Goal: Task Accomplishment & Management: Manage account settings

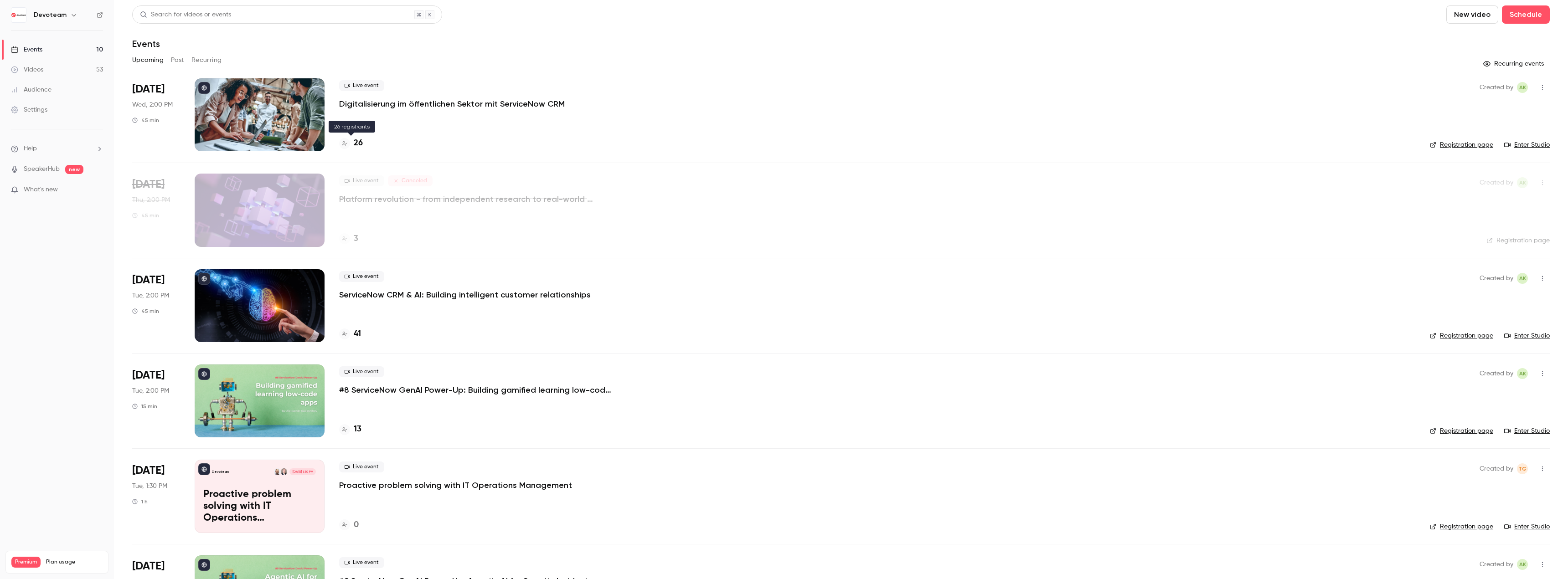
click at [355, 142] on h4 "26" at bounding box center [358, 143] width 9 height 13
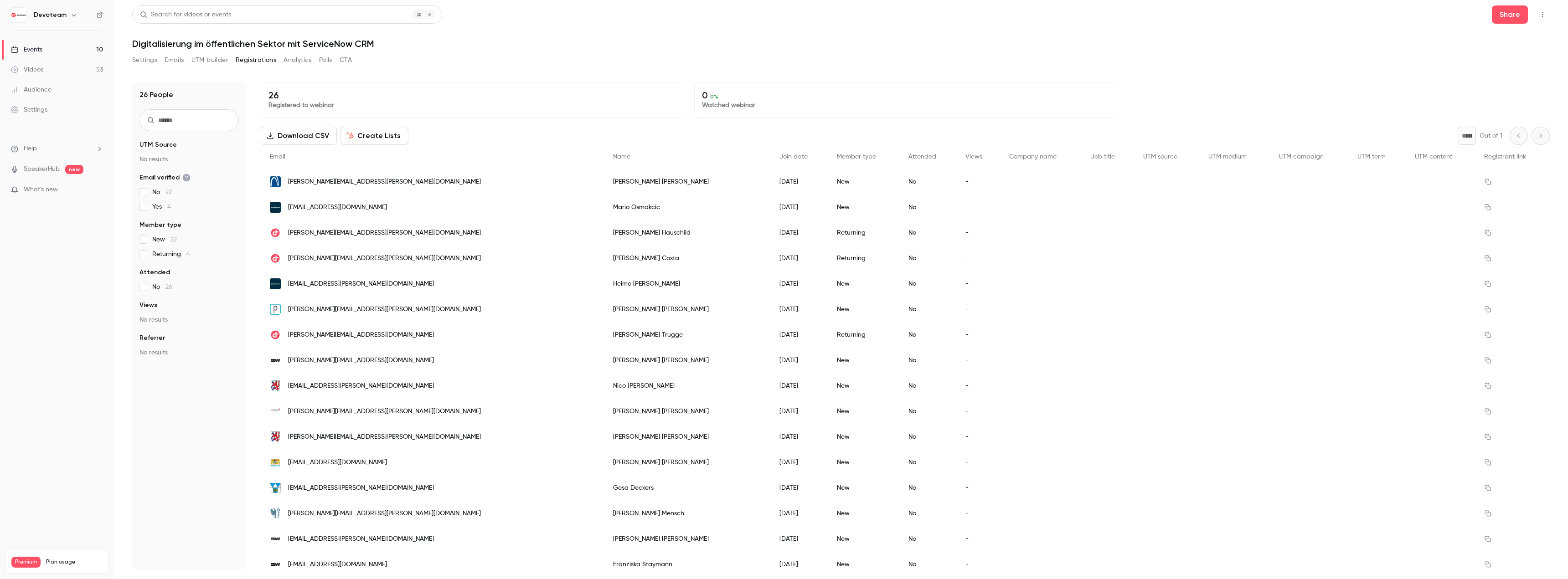
click at [177, 63] on button "Emails" at bounding box center [174, 59] width 20 height 14
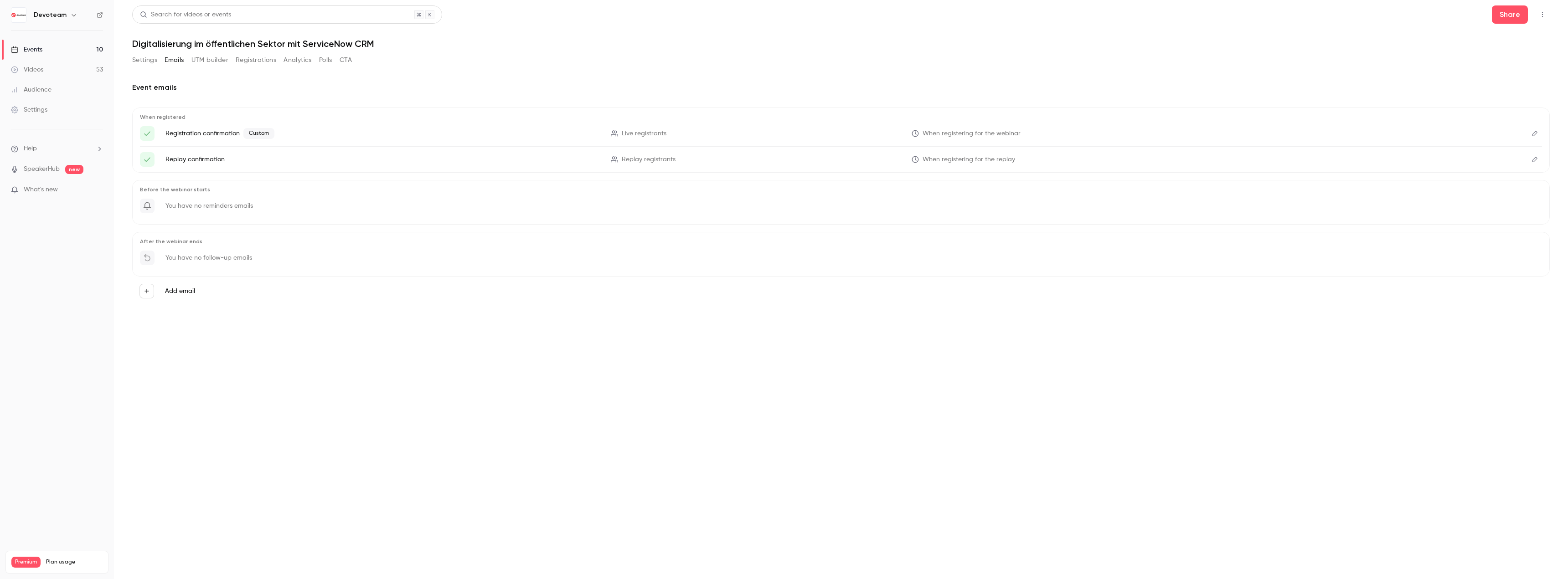
click at [148, 291] on icon "button" at bounding box center [147, 292] width 7 height 7
click at [206, 263] on p "To event registrants" at bounding box center [225, 265] width 59 height 9
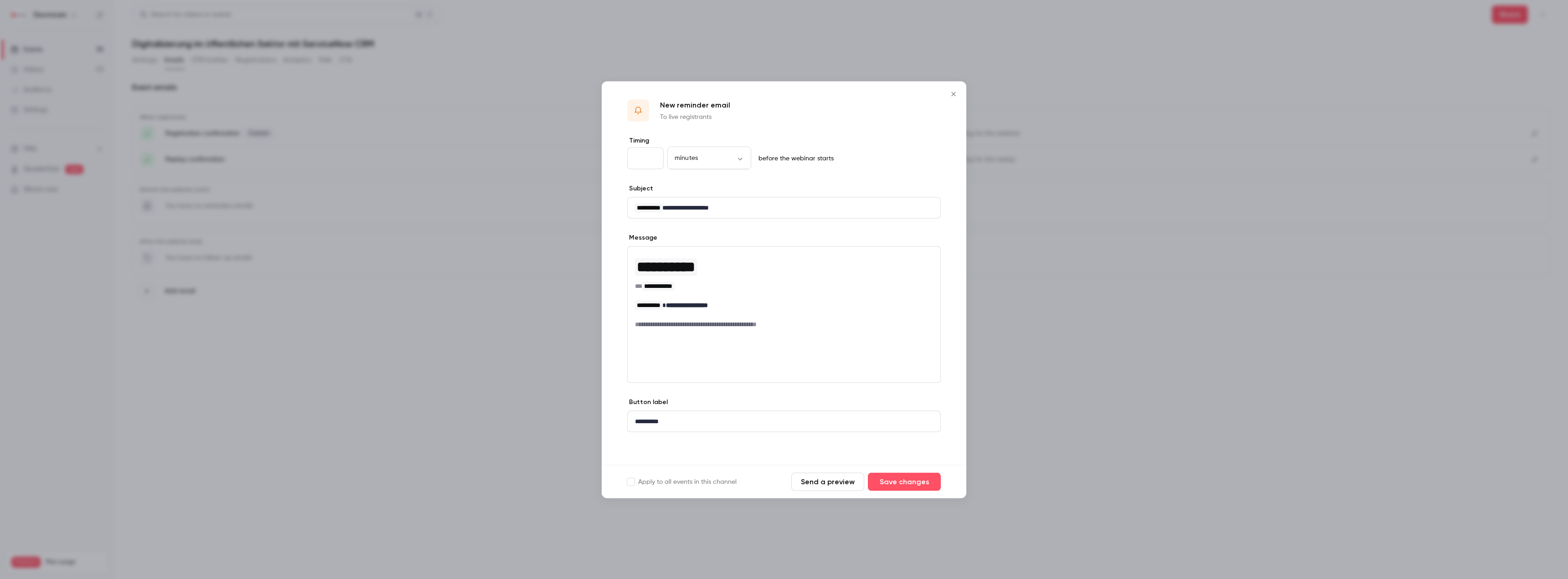
drag, startPoint x: 643, startPoint y: 157, endPoint x: 625, endPoint y: 156, distance: 18.0
click at [625, 156] on div "**********" at bounding box center [784, 300] width 365 height 329
type input "*"
click at [784, 312] on p "editor" at bounding box center [784, 315] width 299 height 9
click at [769, 316] on p "To enrich screen reader interactions, please activate Accessibility in Grammarl…" at bounding box center [784, 315] width 299 height 9
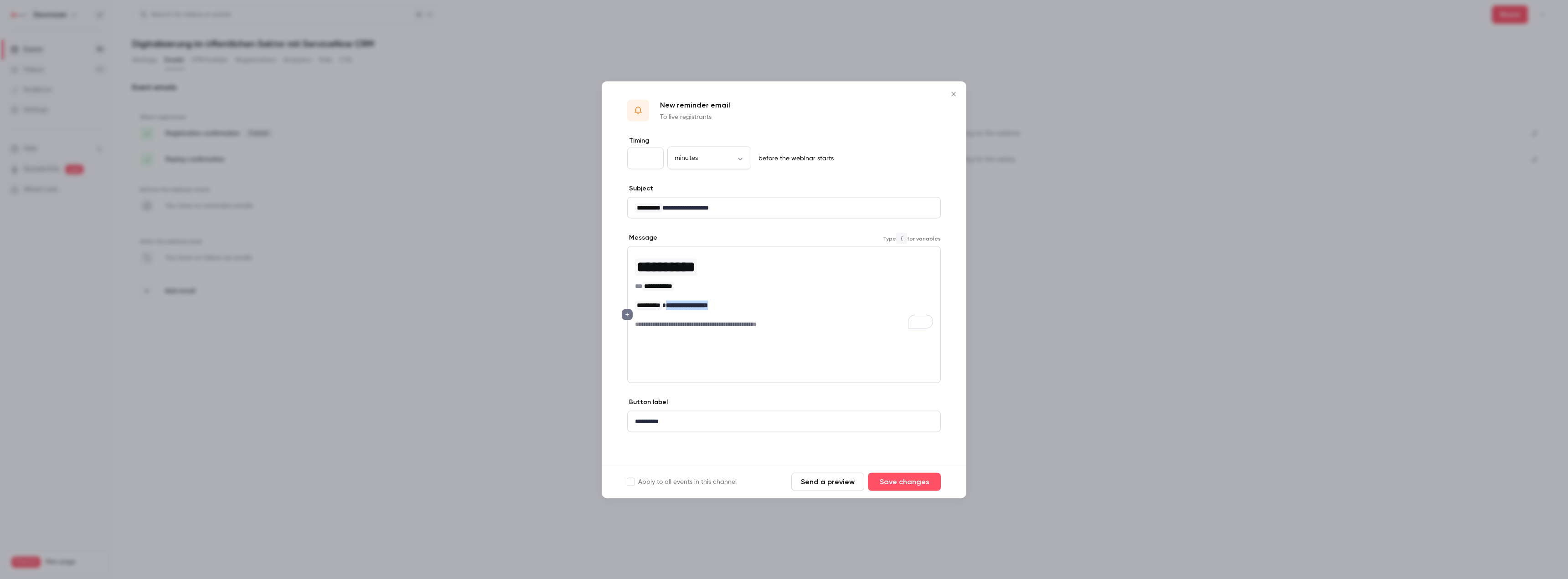
drag, startPoint x: 714, startPoint y: 305, endPoint x: 675, endPoint y: 306, distance: 39.0
click at [675, 306] on p "**********" at bounding box center [784, 304] width 299 height 9
copy strong "**********"
click at [708, 302] on strong "**********" at bounding box center [686, 305] width 42 height 7
click at [730, 302] on p "**********" at bounding box center [784, 304] width 299 height 9
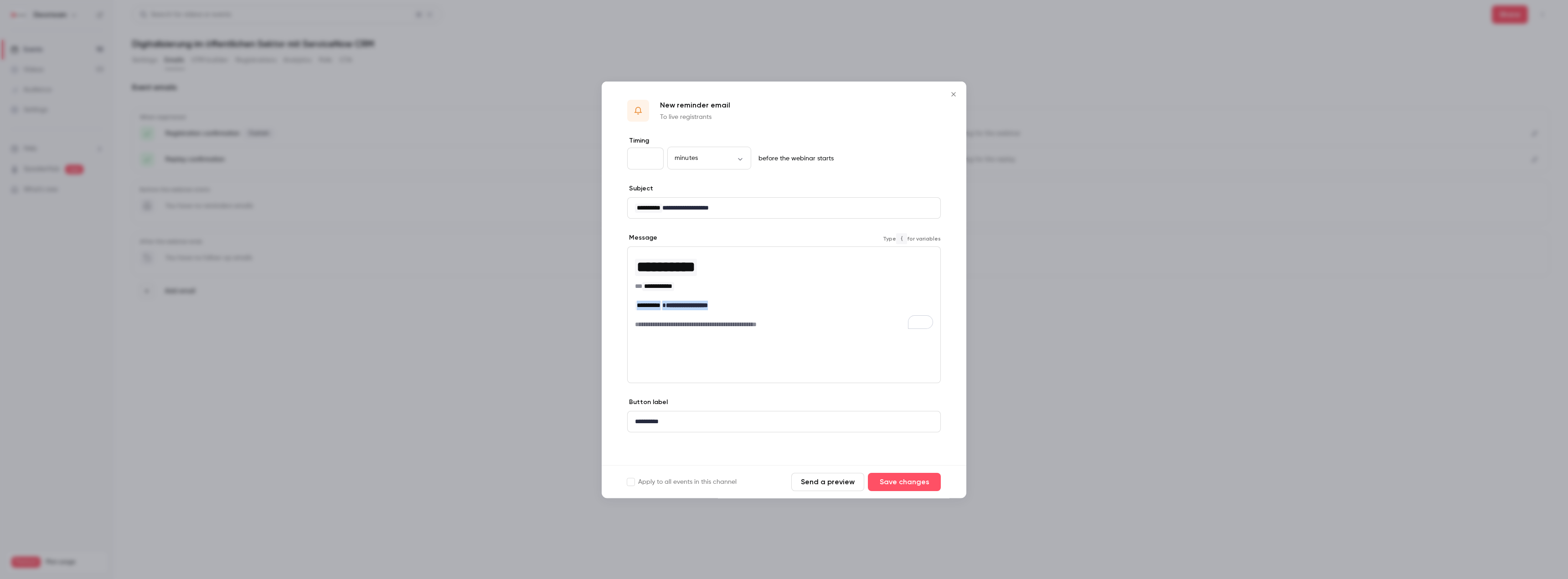
drag, startPoint x: 732, startPoint y: 301, endPoint x: 633, endPoint y: 303, distance: 99.0
click at [633, 303] on div "**********" at bounding box center [784, 290] width 313 height 87
drag, startPoint x: 713, startPoint y: 302, endPoint x: 605, endPoint y: 302, distance: 108.0
click at [605, 302] on div "**********" at bounding box center [784, 300] width 365 height 329
click at [626, 319] on icon "bold" at bounding box center [626, 321] width 8 height 7
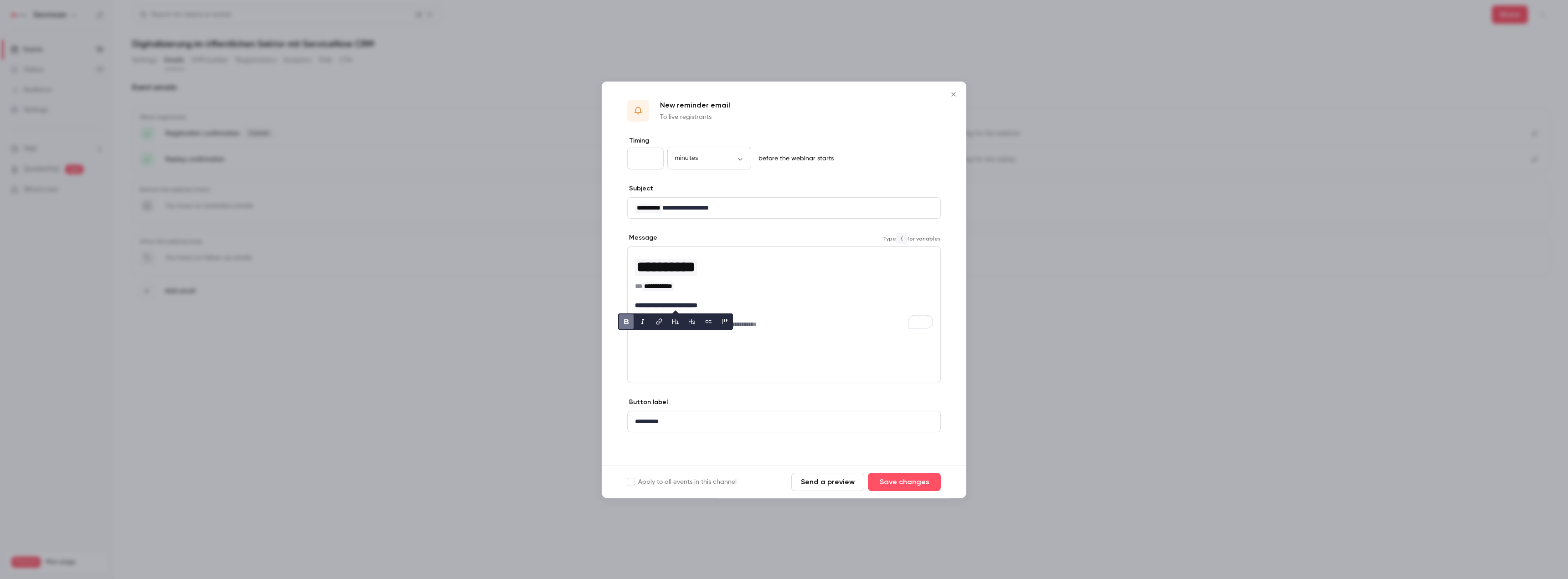
click at [817, 314] on p "To enrich screen reader interactions, please activate Accessibility in Grammarl…" at bounding box center [784, 315] width 299 height 9
drag, startPoint x: 812, startPoint y: 323, endPoint x: 605, endPoint y: 325, distance: 207.0
click at [605, 325] on div "**********" at bounding box center [784, 300] width 365 height 329
copy h6 "**********"
click at [705, 424] on div "**********" at bounding box center [784, 421] width 313 height 20
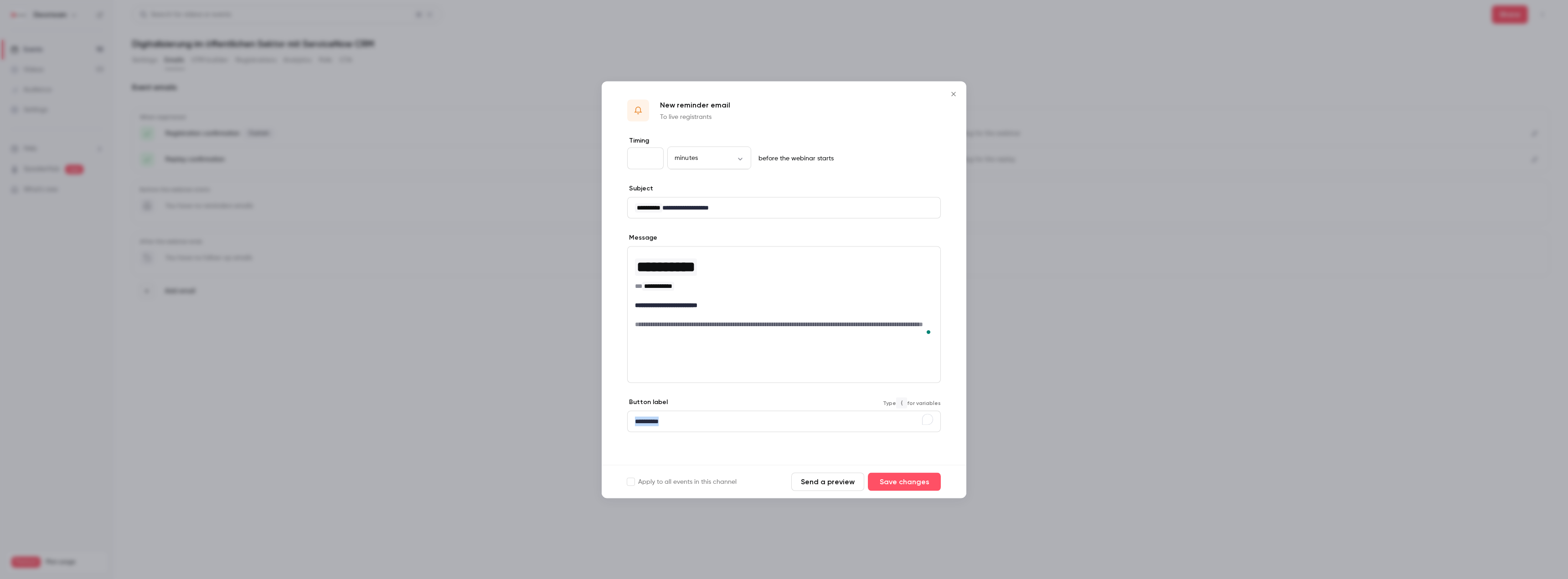
copy p "**********"
click at [674, 203] on p "**********" at bounding box center [784, 207] width 299 height 9
drag, startPoint x: 750, startPoint y: 209, endPoint x: 561, endPoint y: 208, distance: 189.0
click at [544, 209] on div "**********" at bounding box center [784, 289] width 1568 height 579
click at [695, 211] on div "**********" at bounding box center [784, 208] width 313 height 20
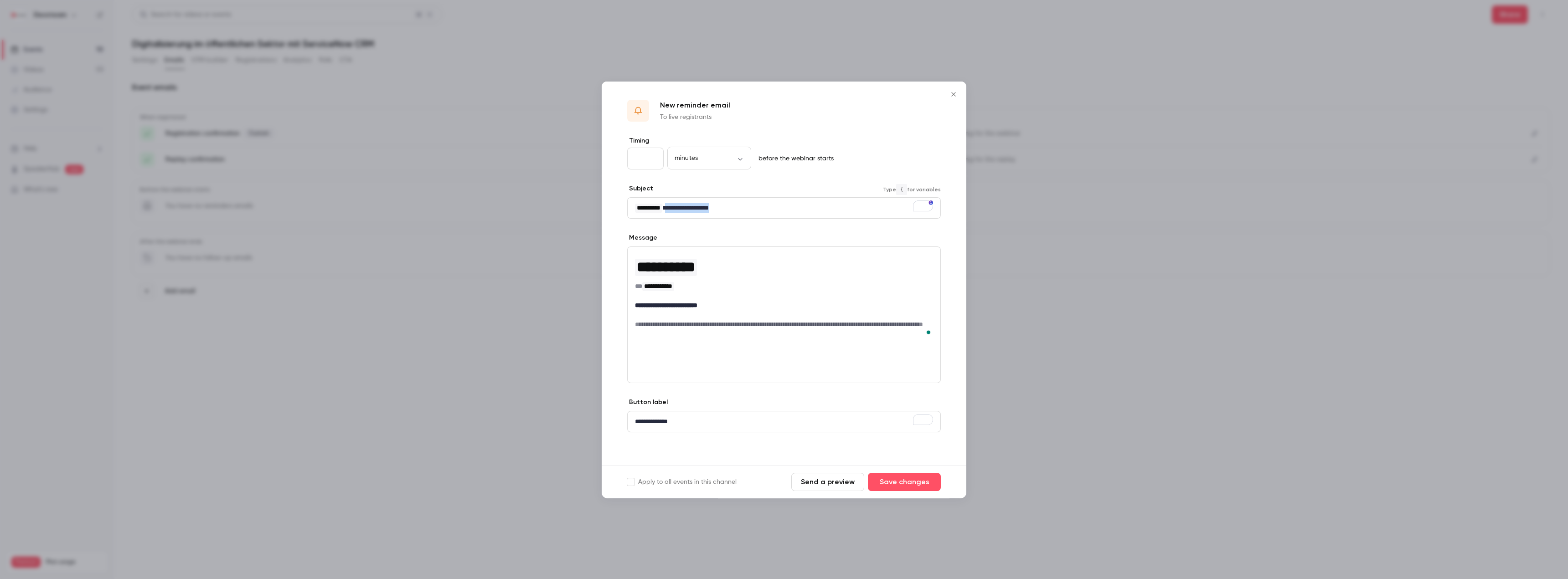
drag, startPoint x: 674, startPoint y: 202, endPoint x: 751, endPoint y: 198, distance: 77.1
click at [751, 198] on div "**********" at bounding box center [784, 208] width 313 height 20
drag, startPoint x: 676, startPoint y: 203, endPoint x: 684, endPoint y: 200, distance: 8.5
click at [684, 203] on p "**********" at bounding box center [784, 207] width 299 height 9
click at [910, 473] on button "Save changes" at bounding box center [905, 482] width 73 height 19
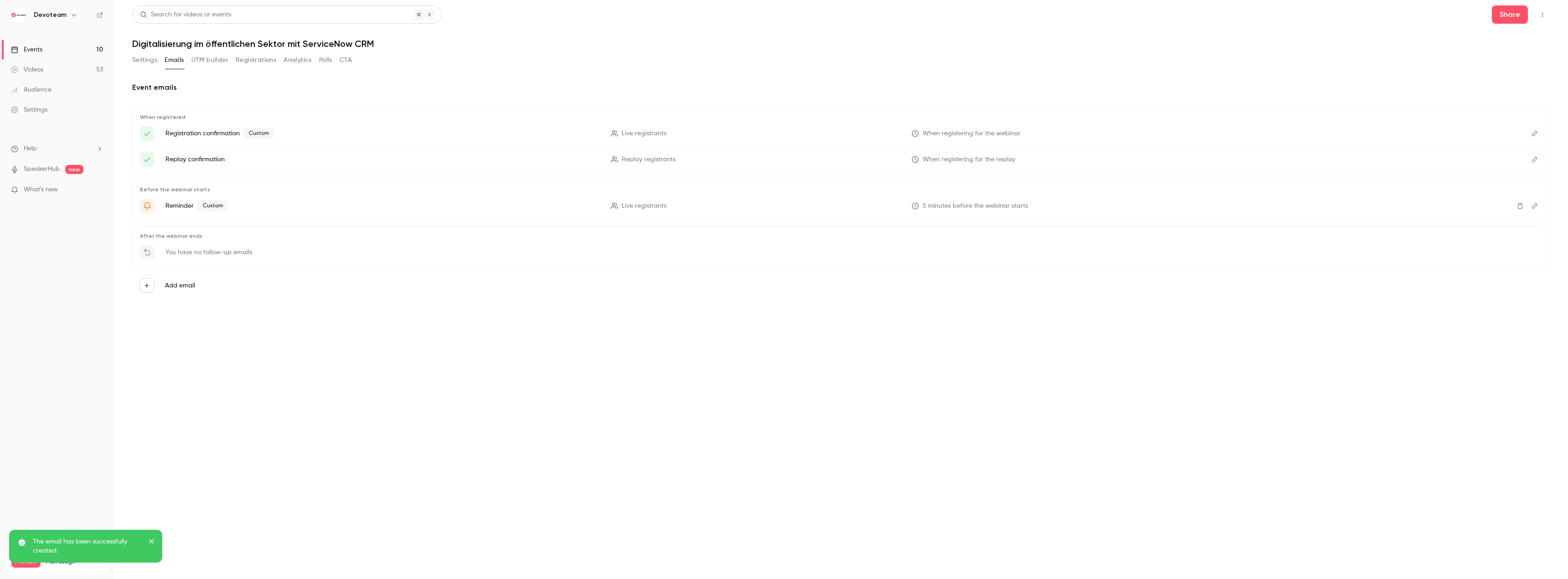
click at [149, 208] on icon "{{ event_name }} geht gleich live" at bounding box center [147, 206] width 8 height 8
click at [1535, 208] on icon "Edit" at bounding box center [1535, 206] width 8 height 7
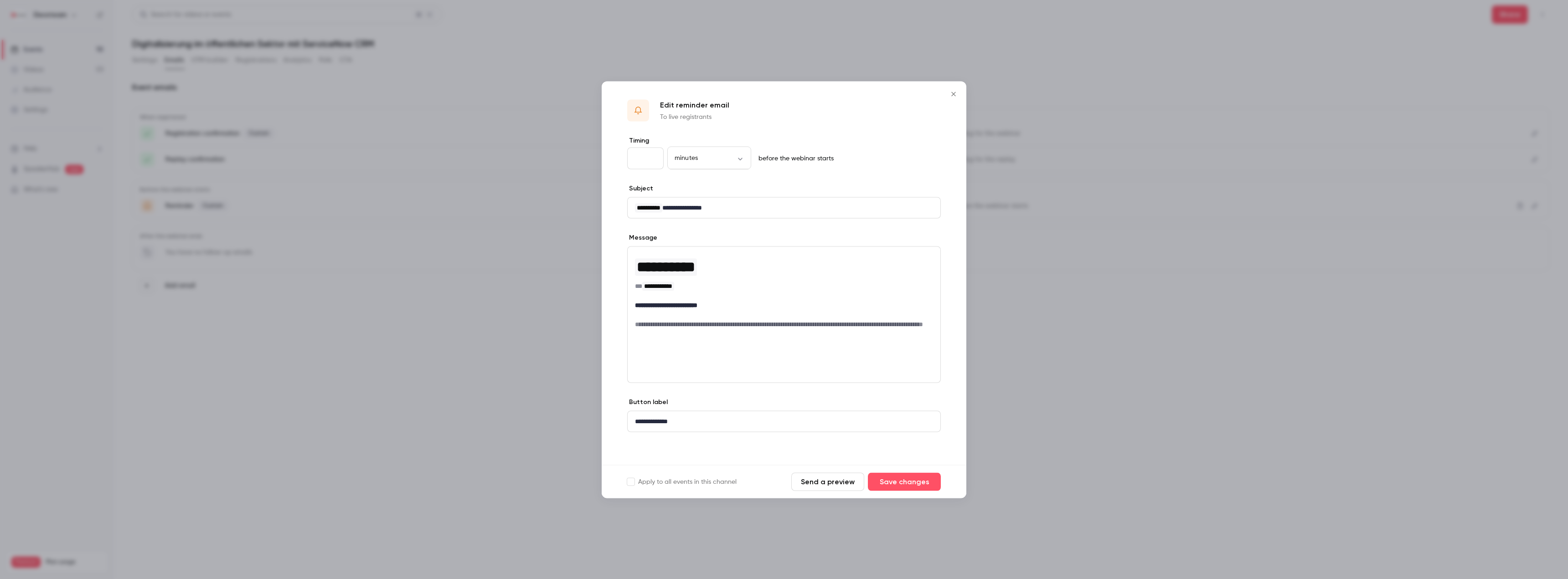
click at [956, 93] on icon "Close" at bounding box center [953, 93] width 11 height 8
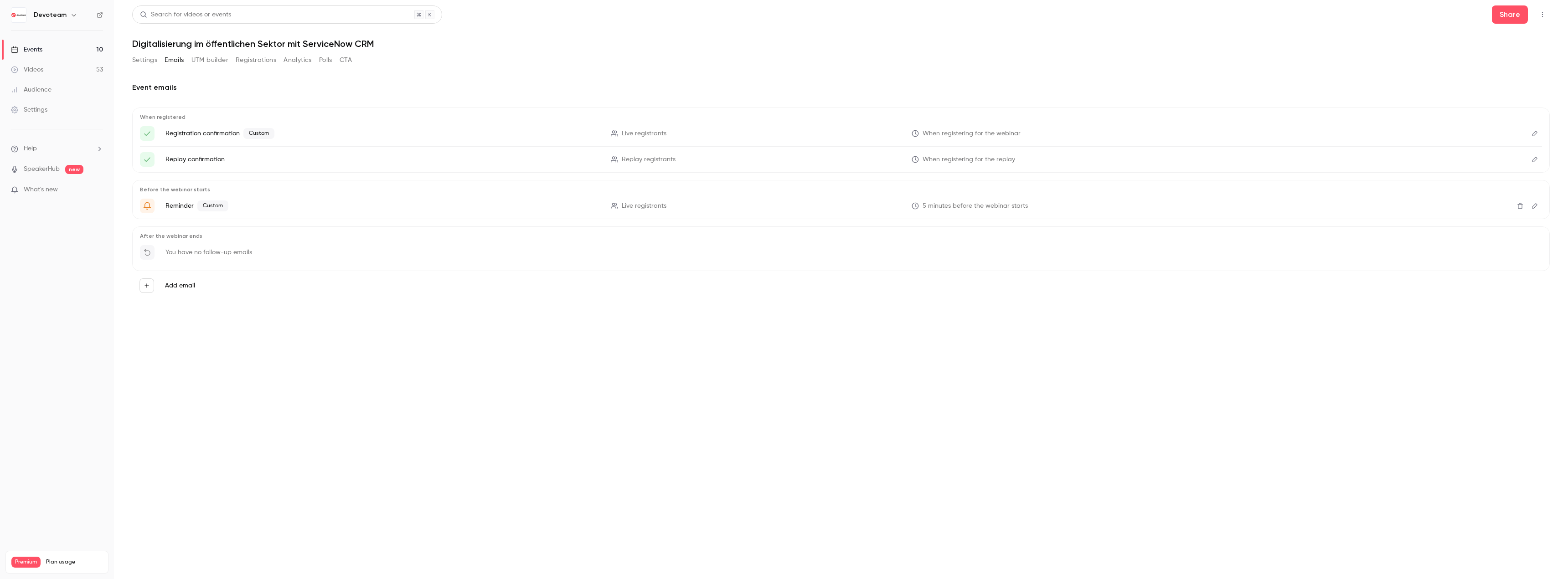
click at [57, 53] on link "Events 10" at bounding box center [57, 50] width 114 height 20
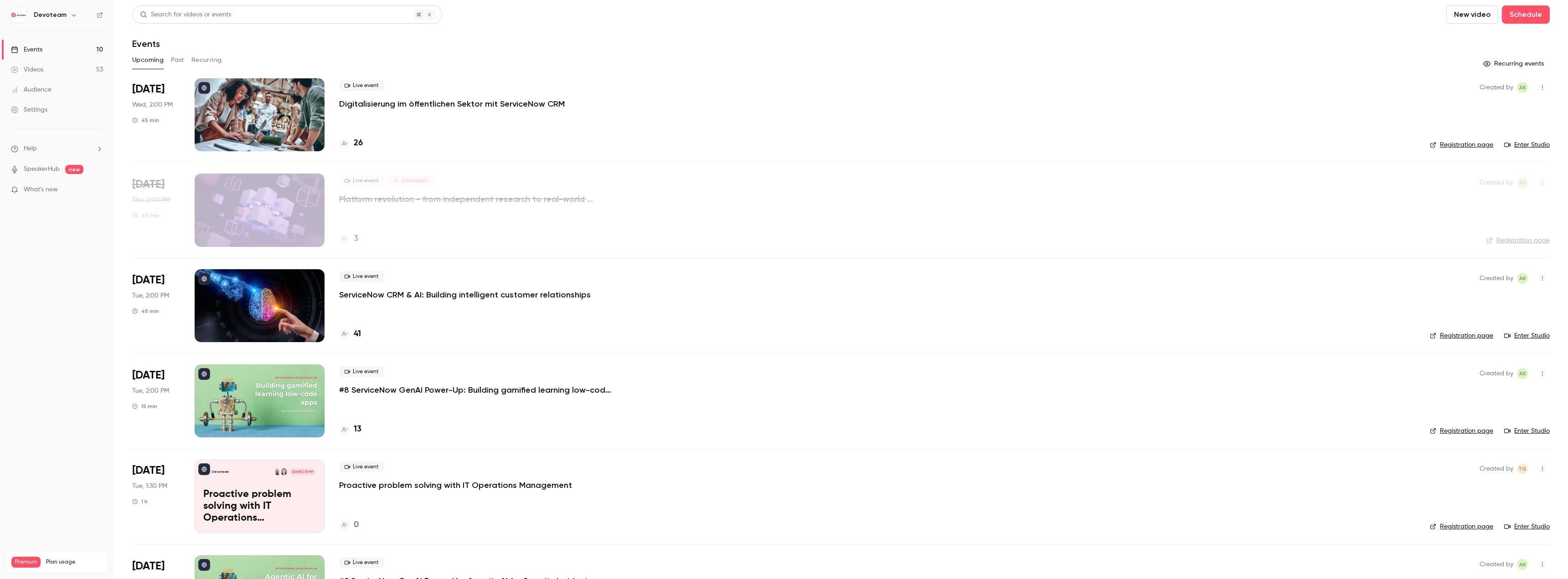
click at [354, 106] on p "Digitalisierung im öffentlichen Sektor mit ServiceNow CRM" at bounding box center [452, 103] width 226 height 11
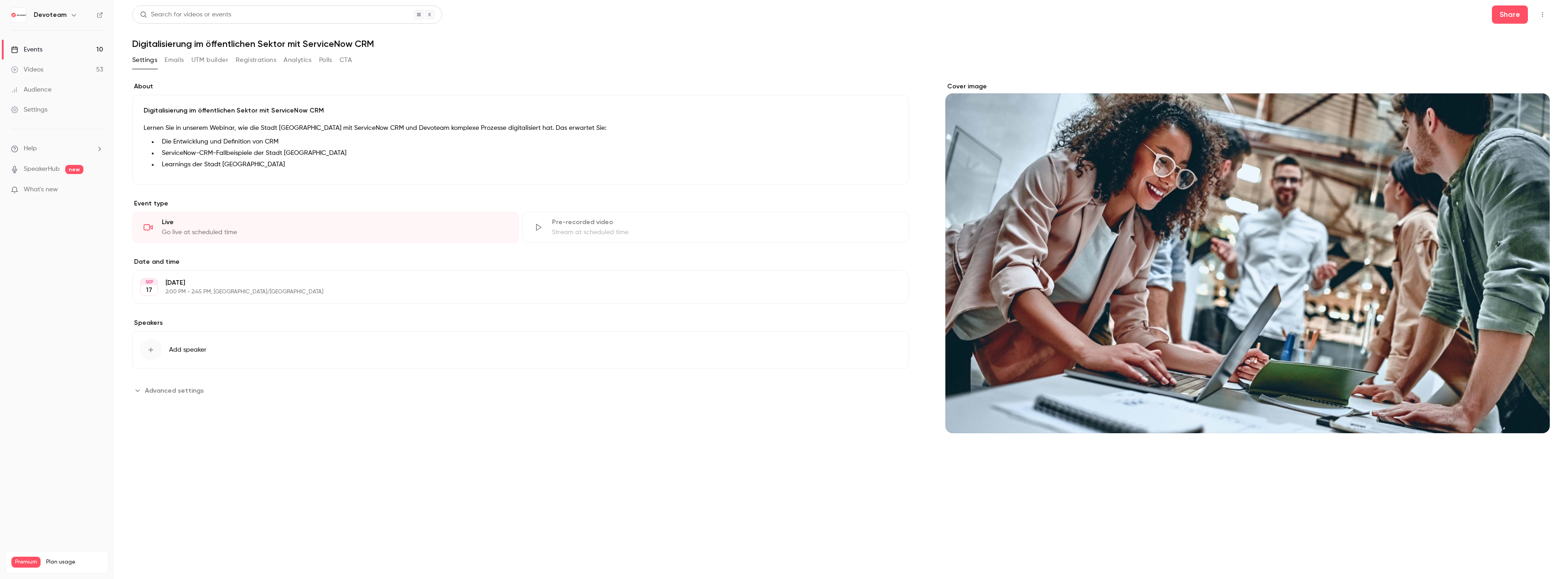
click at [63, 49] on link "Events 10" at bounding box center [57, 50] width 114 height 20
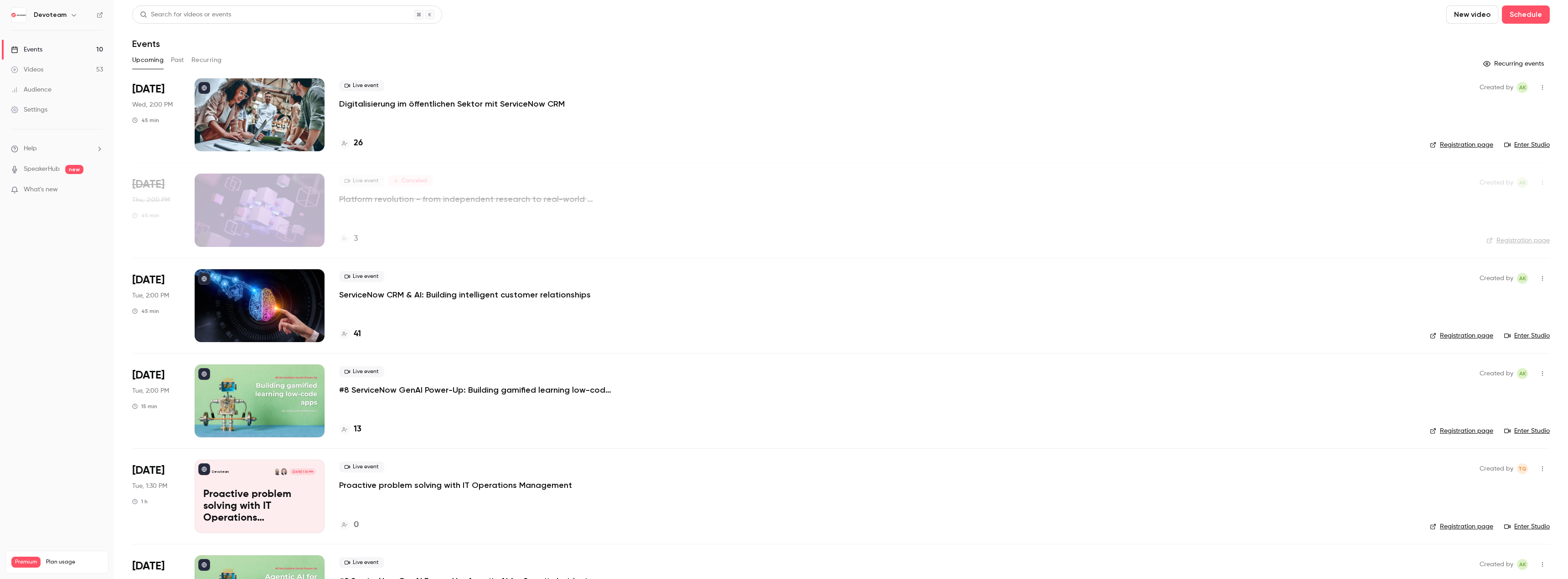
click at [84, 252] on nav "Devoteam Events 10 Videos 53 Audience Settings Help SpeakerHub new What's new P…" at bounding box center [57, 289] width 114 height 579
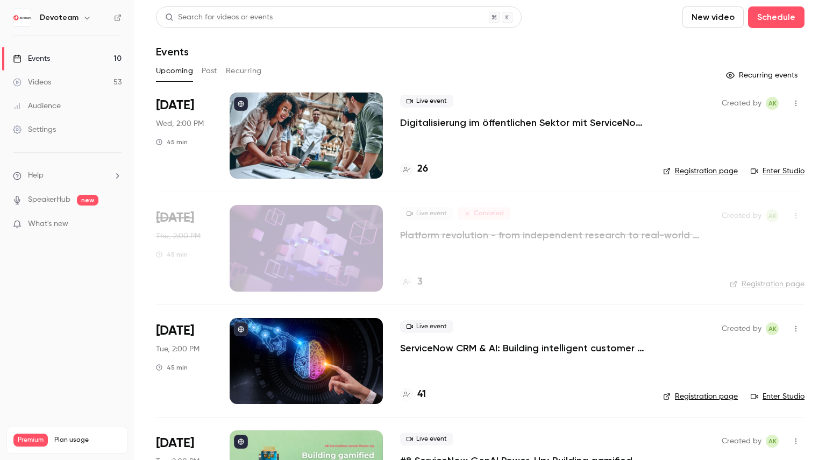
click at [463, 130] on div "Live event Digitalisierung im öffentlichen Sektor mit ServiceNow CRM 26" at bounding box center [523, 135] width 246 height 86
click at [476, 124] on p "Digitalisierung im öffentlichen Sektor mit ServiceNow CRM" at bounding box center [523, 122] width 246 height 13
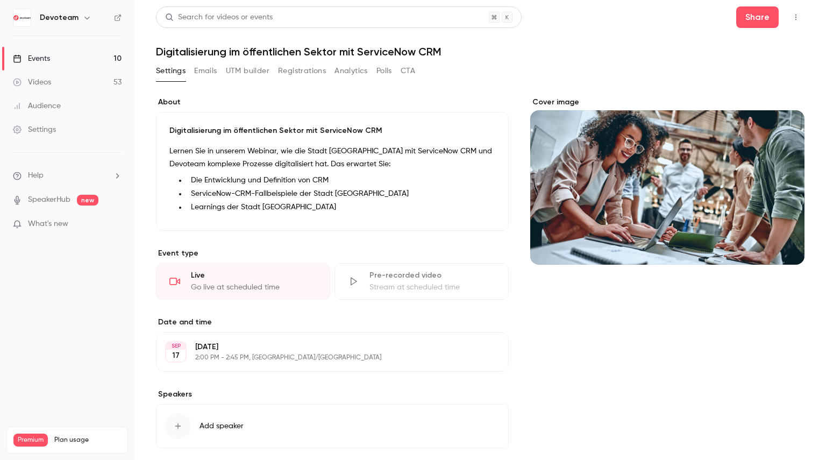
click at [202, 72] on button "Emails" at bounding box center [205, 70] width 23 height 17
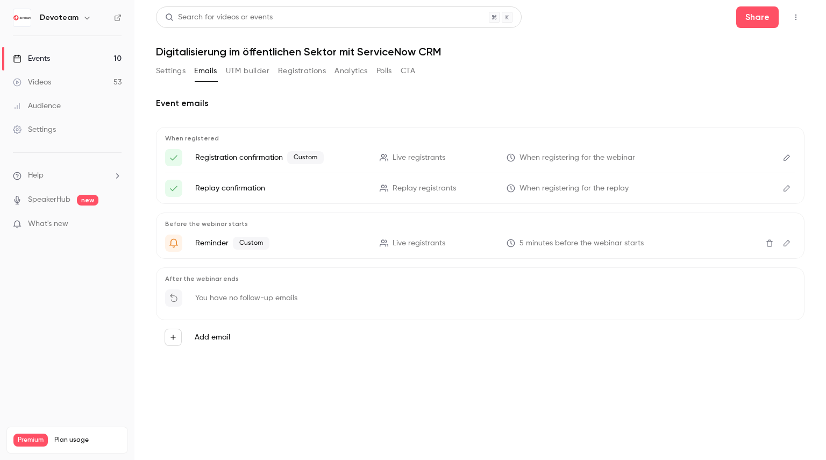
click at [44, 79] on div "Videos" at bounding box center [32, 82] width 38 height 11
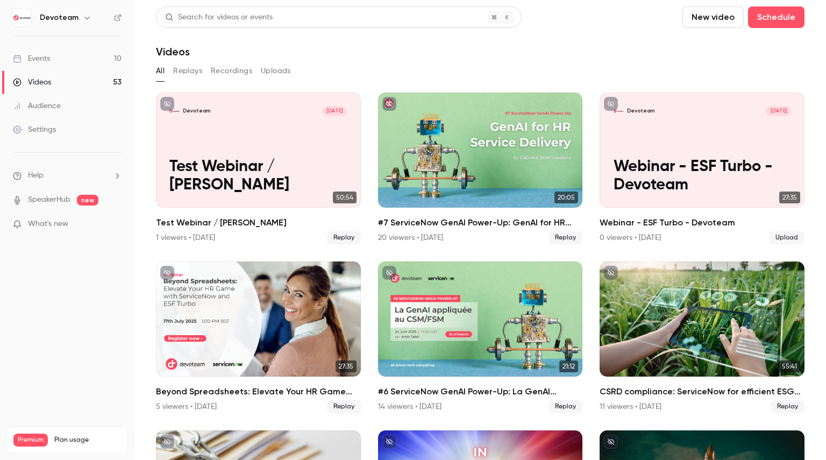
click at [48, 52] on link "Events 10" at bounding box center [67, 59] width 134 height 24
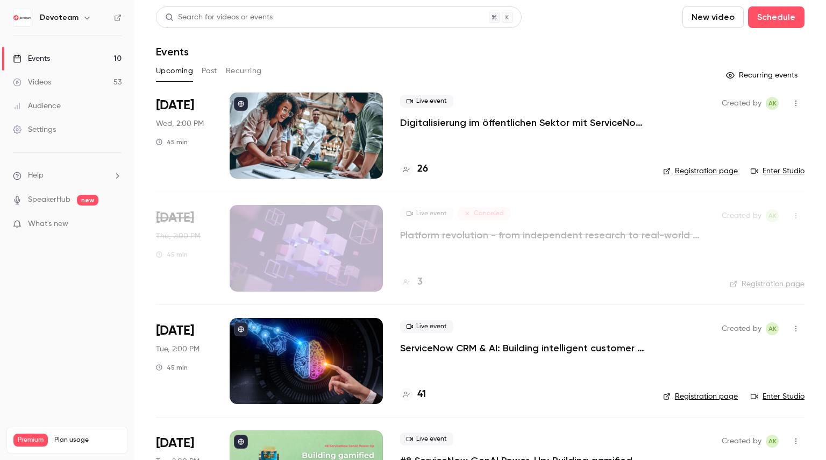
click at [51, 73] on link "Videos 53" at bounding box center [67, 82] width 134 height 24
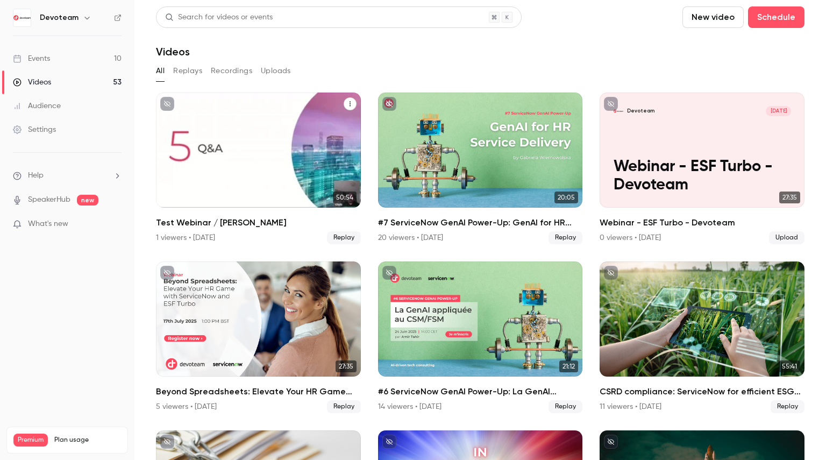
click at [347, 105] on icon "Test Webinar / Maria" at bounding box center [350, 104] width 6 height 6
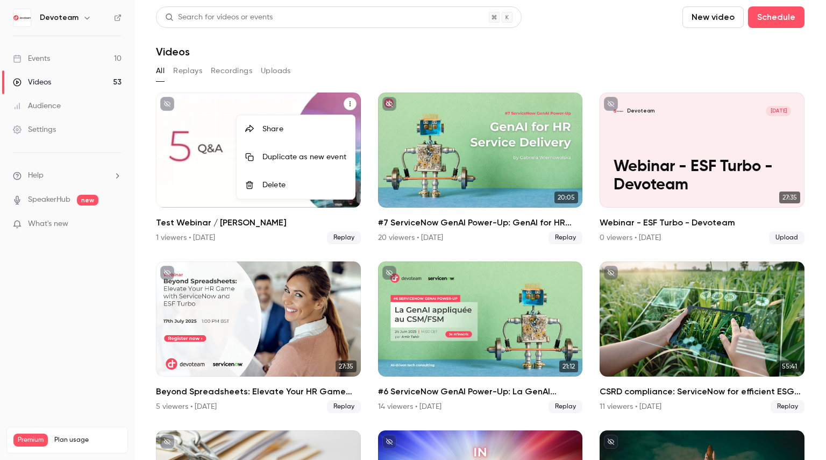
click at [284, 180] on div "Delete" at bounding box center [304, 185] width 84 height 11
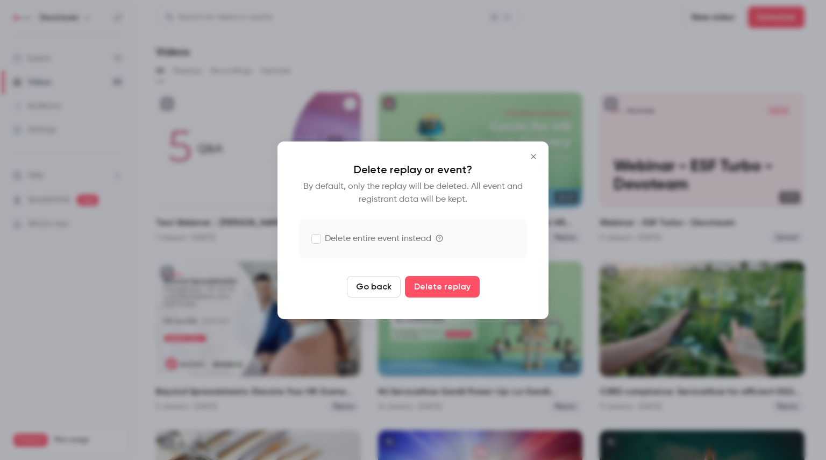
drag, startPoint x: 431, startPoint y: 284, endPoint x: 366, endPoint y: 235, distance: 82.2
click at [366, 235] on form "Delete replay or event? By default, only the replay will be deleted. All event …" at bounding box center [413, 230] width 228 height 134
click at [439, 290] on button "Delete replay" at bounding box center [442, 287] width 75 height 22
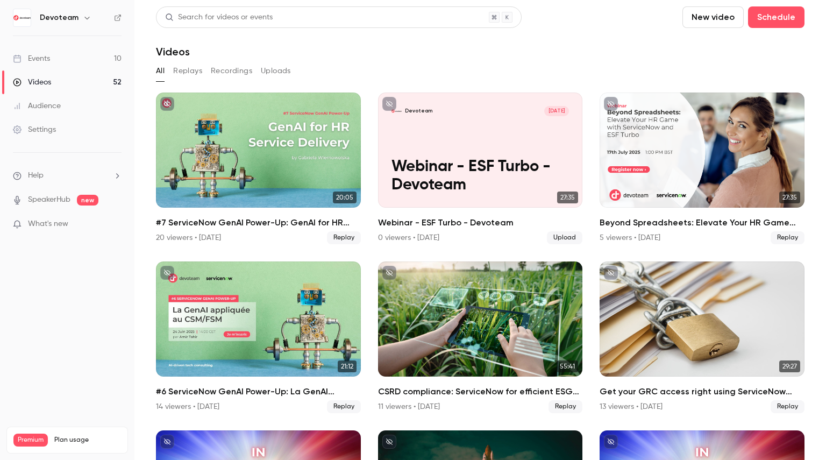
click at [60, 62] on link "Events 10" at bounding box center [67, 59] width 134 height 24
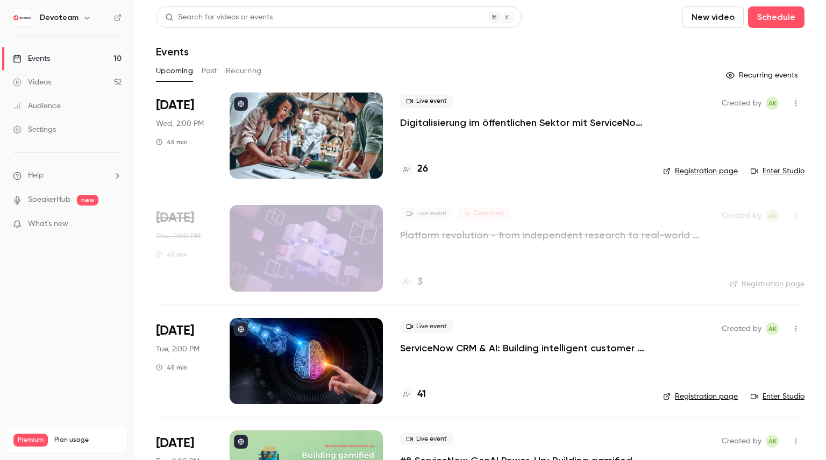
click at [687, 177] on div "Created by AK Registration page Enter Studio" at bounding box center [733, 135] width 141 height 86
click at [683, 171] on link "Registration page" at bounding box center [700, 171] width 75 height 11
click at [421, 167] on h4 "26" at bounding box center [422, 169] width 11 height 15
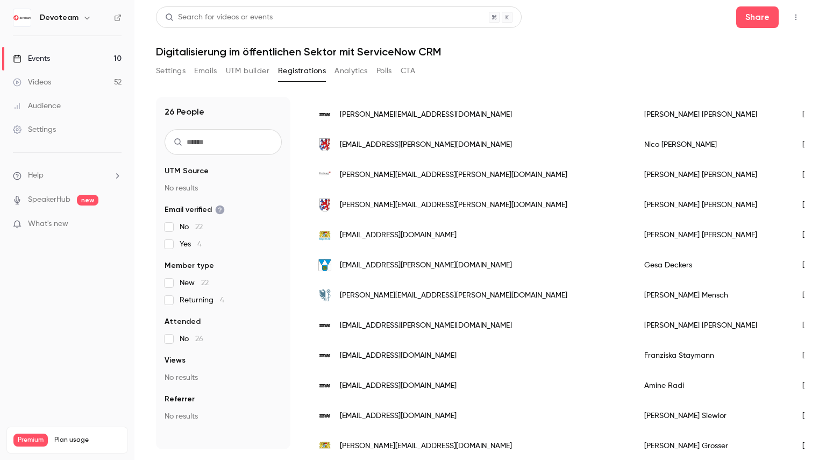
scroll to position [311, 0]
click at [99, 55] on link "Events 10" at bounding box center [67, 59] width 134 height 24
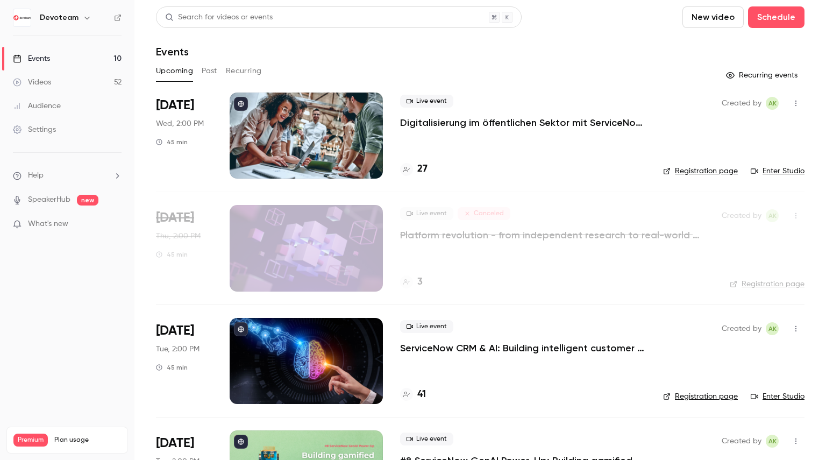
click at [419, 175] on h4 "27" at bounding box center [422, 169] width 10 height 15
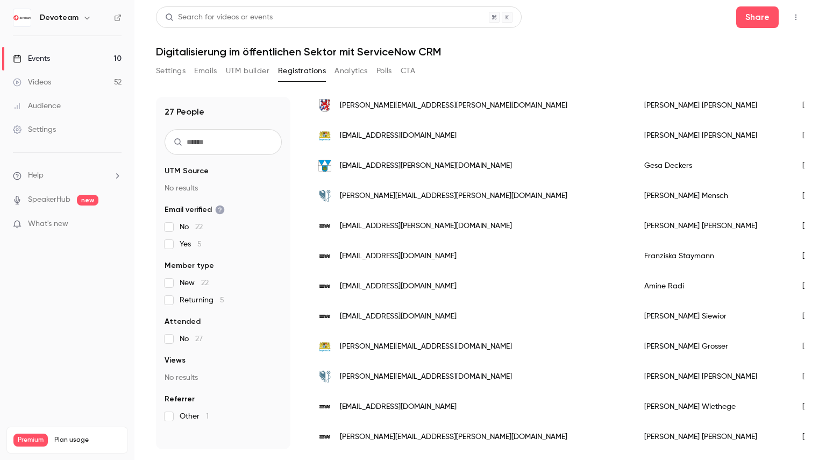
scroll to position [571, 0]
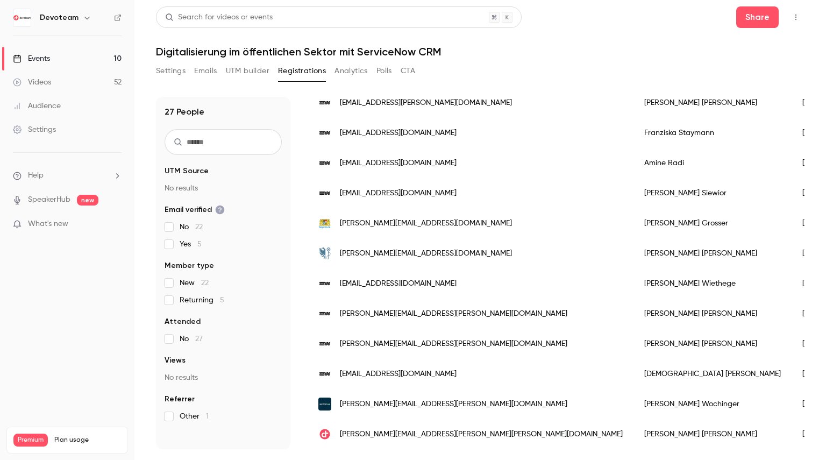
click at [61, 59] on link "Events 10" at bounding box center [67, 59] width 134 height 24
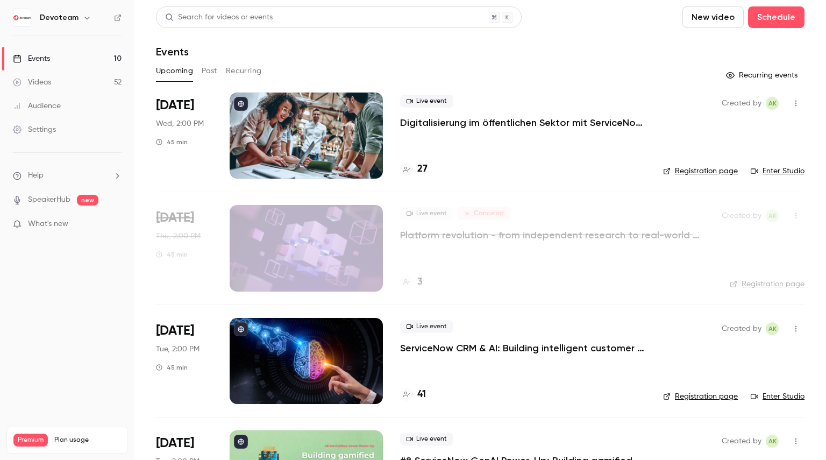
click at [422, 172] on h4 "27" at bounding box center [422, 169] width 10 height 15
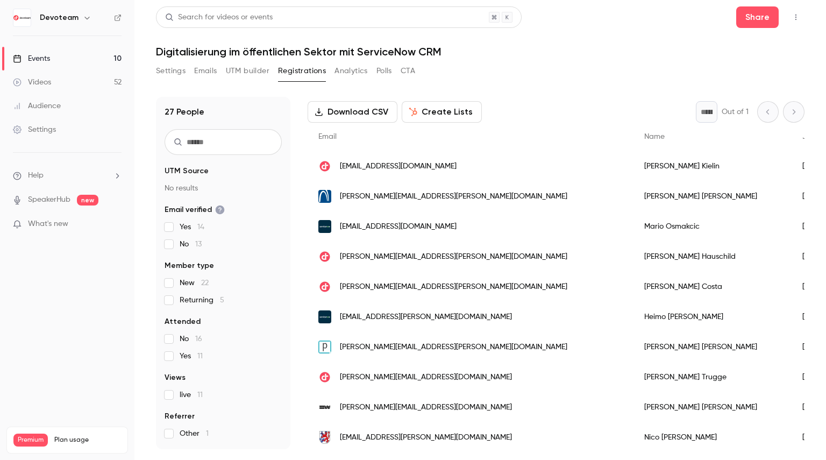
scroll to position [48, 0]
click at [391, 258] on span "[PERSON_NAME][EMAIL_ADDRESS][PERSON_NAME][DOMAIN_NAME]" at bounding box center [453, 256] width 227 height 11
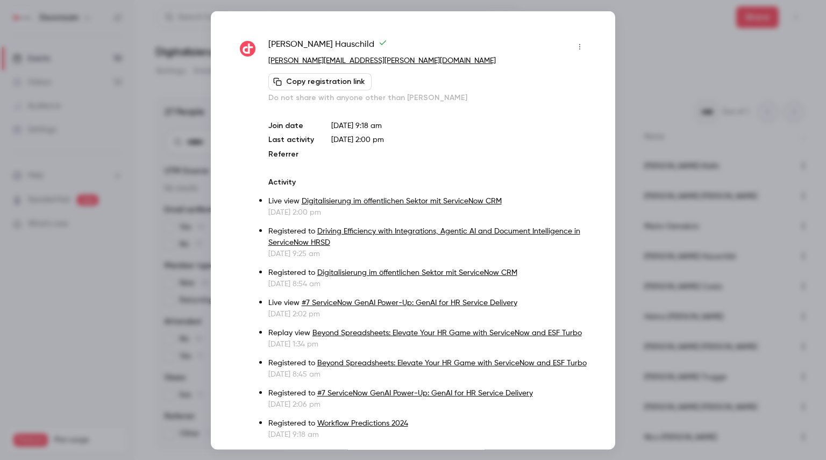
click at [662, 48] on div at bounding box center [413, 230] width 826 height 460
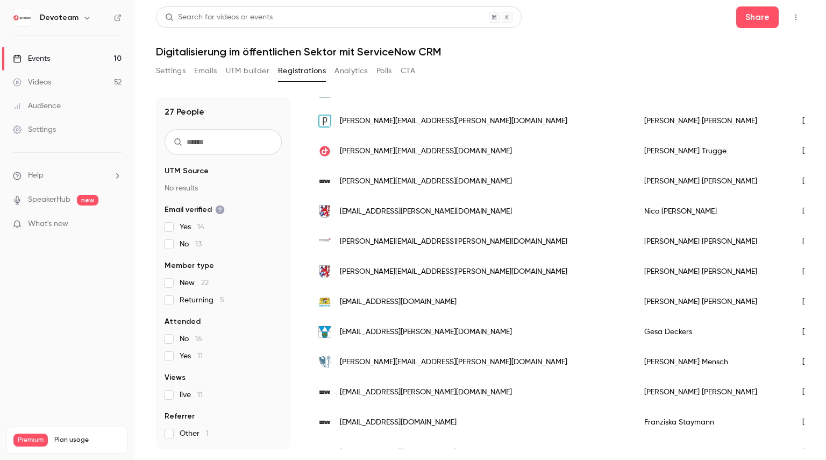
scroll to position [275, 0]
click at [59, 79] on link "Videos 52" at bounding box center [67, 82] width 134 height 24
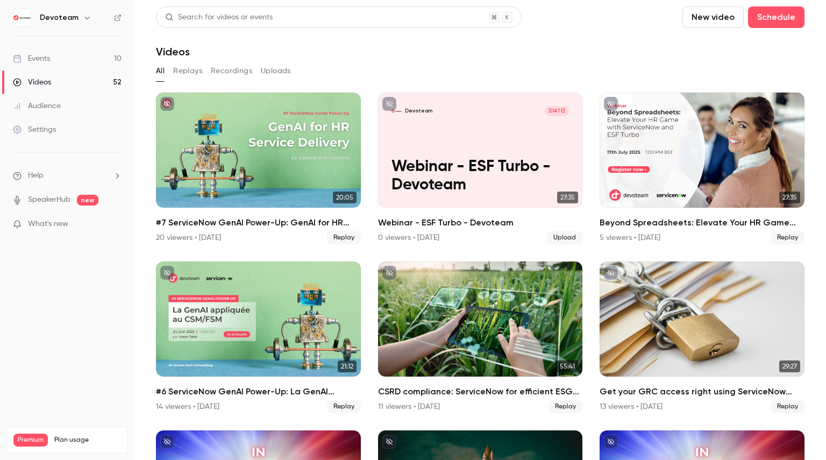
click at [88, 60] on link "Events 10" at bounding box center [67, 59] width 134 height 24
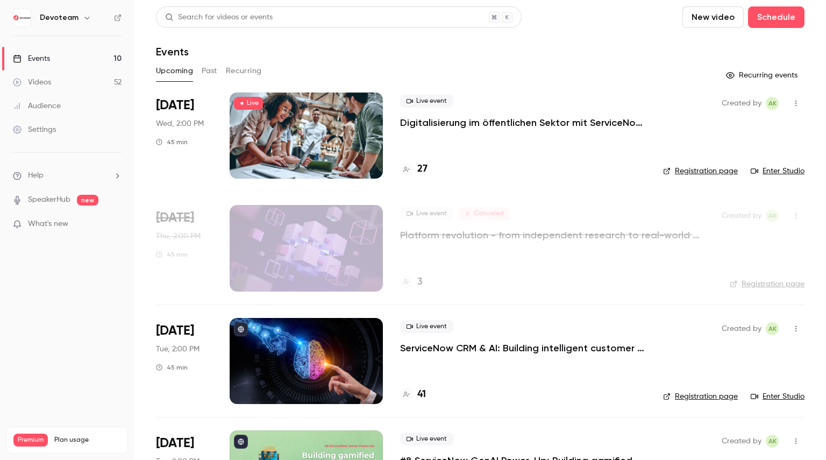
click at [44, 85] on div "Videos" at bounding box center [32, 82] width 38 height 11
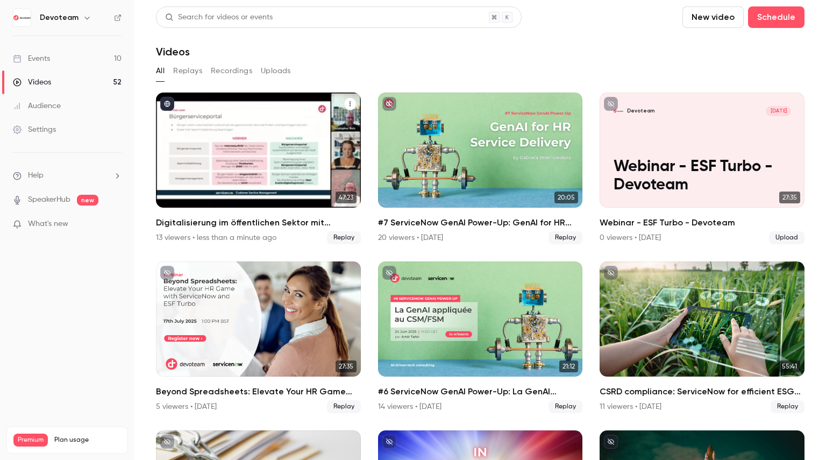
click at [170, 105] on button "published" at bounding box center [167, 104] width 14 height 14
click at [347, 106] on icon "Digitalisierung im öffentlichen Sektor mit ServiceNow CRM" at bounding box center [350, 104] width 6 height 6
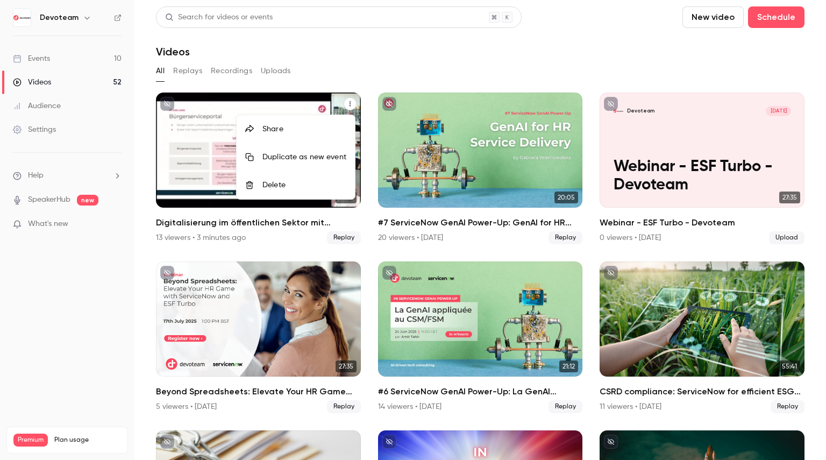
click at [292, 135] on li "Share" at bounding box center [296, 129] width 118 height 28
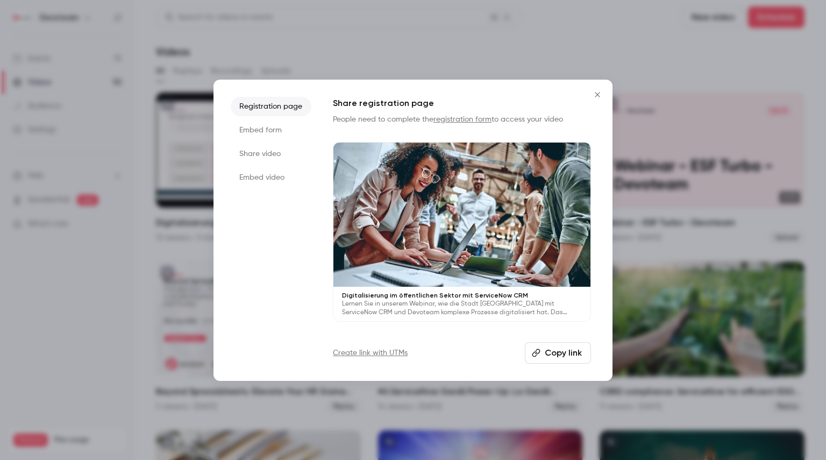
click at [263, 155] on li "Share video" at bounding box center [271, 153] width 81 height 19
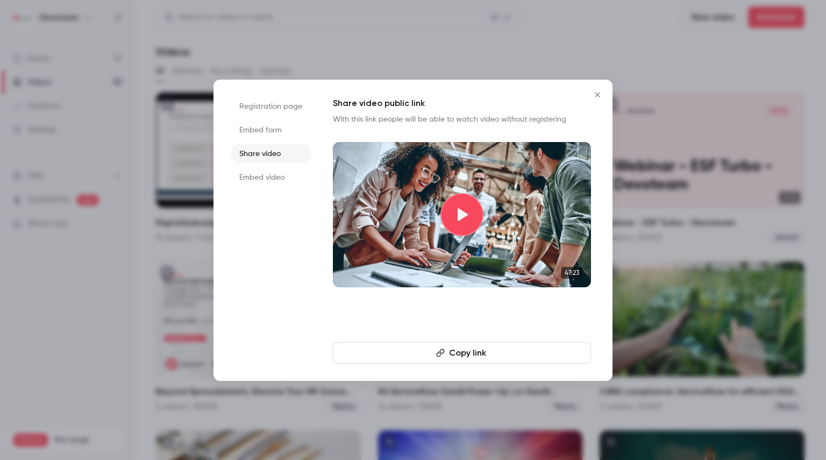
click at [441, 349] on icon "button" at bounding box center [440, 352] width 8 height 8
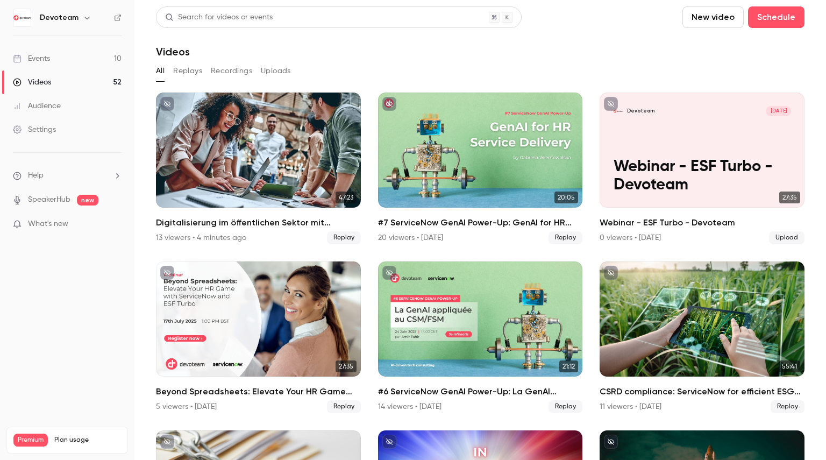
click at [60, 58] on link "Events 10" at bounding box center [67, 59] width 134 height 24
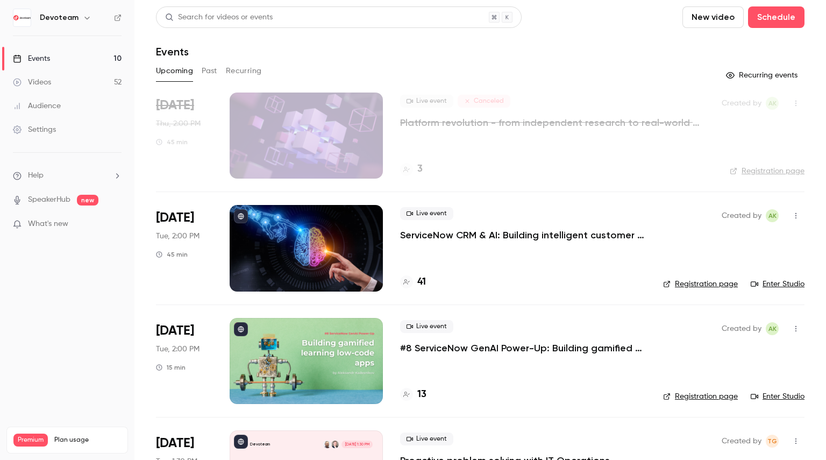
click at [46, 89] on link "Videos 52" at bounding box center [67, 82] width 134 height 24
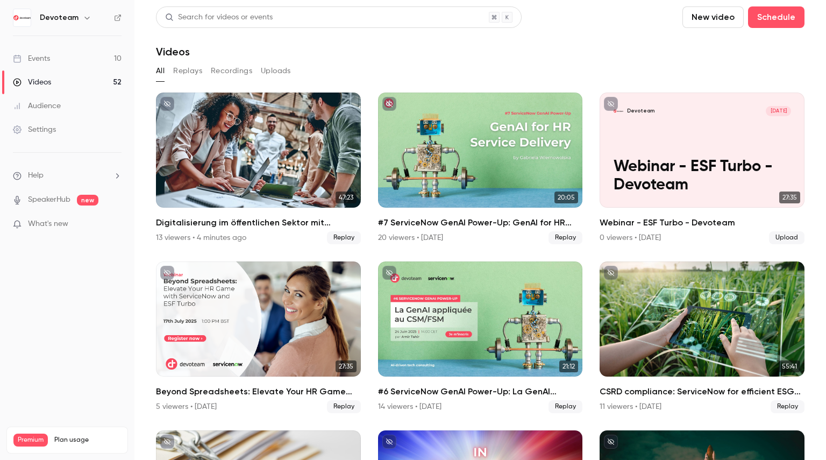
click at [58, 58] on link "Events 10" at bounding box center [67, 59] width 134 height 24
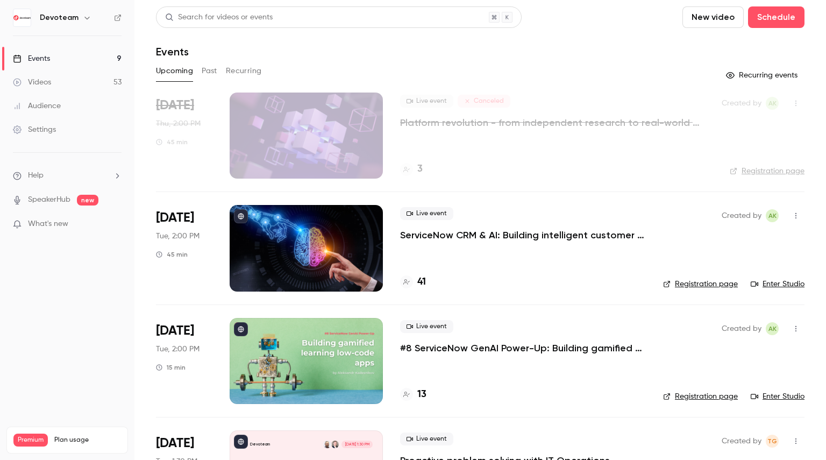
click at [210, 71] on button "Past" at bounding box center [210, 70] width 16 height 17
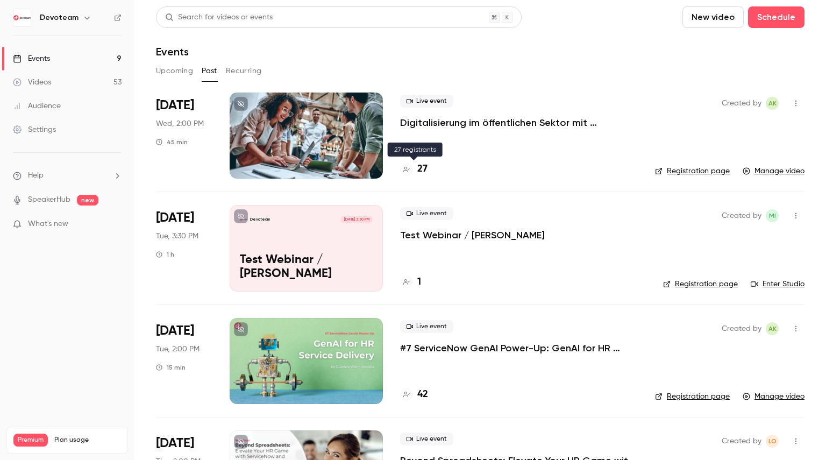
click at [426, 173] on h4 "27" at bounding box center [422, 169] width 10 height 15
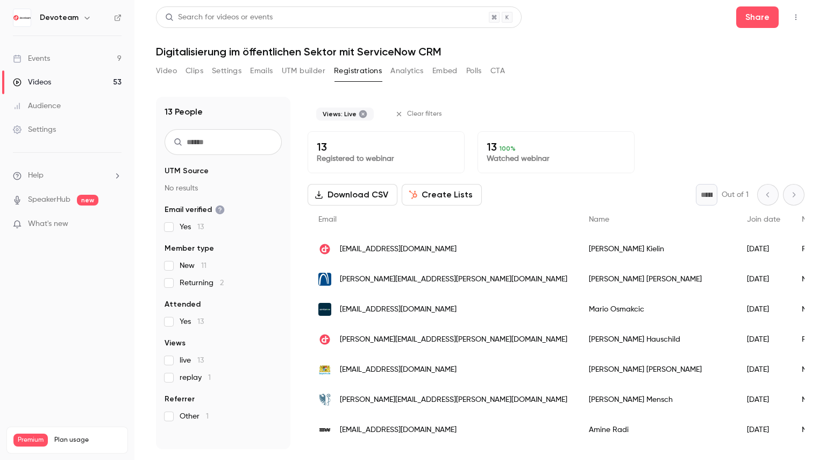
click at [612, 78] on div "Video Clips Settings Emails UTM builder Registrations Analytics Embed Polls CTA" at bounding box center [480, 73] width 648 height 22
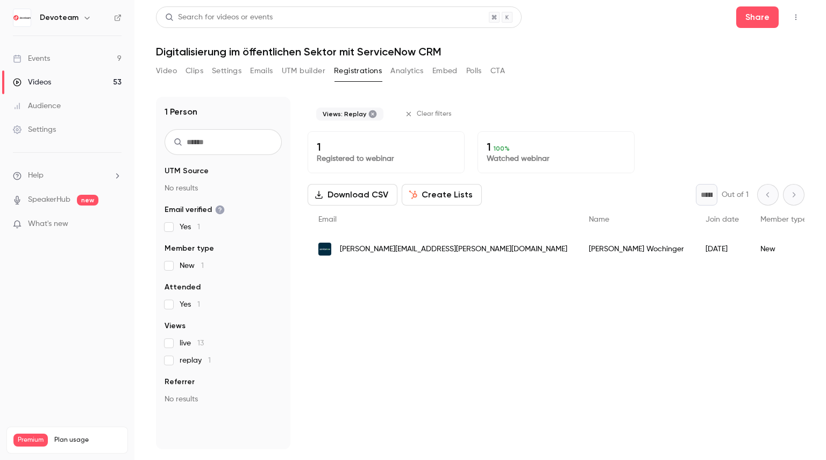
click at [643, 95] on div "1 Person UTM Source No results Email verified Yes 1 Member type New 1 Attended …" at bounding box center [480, 266] width 648 height 365
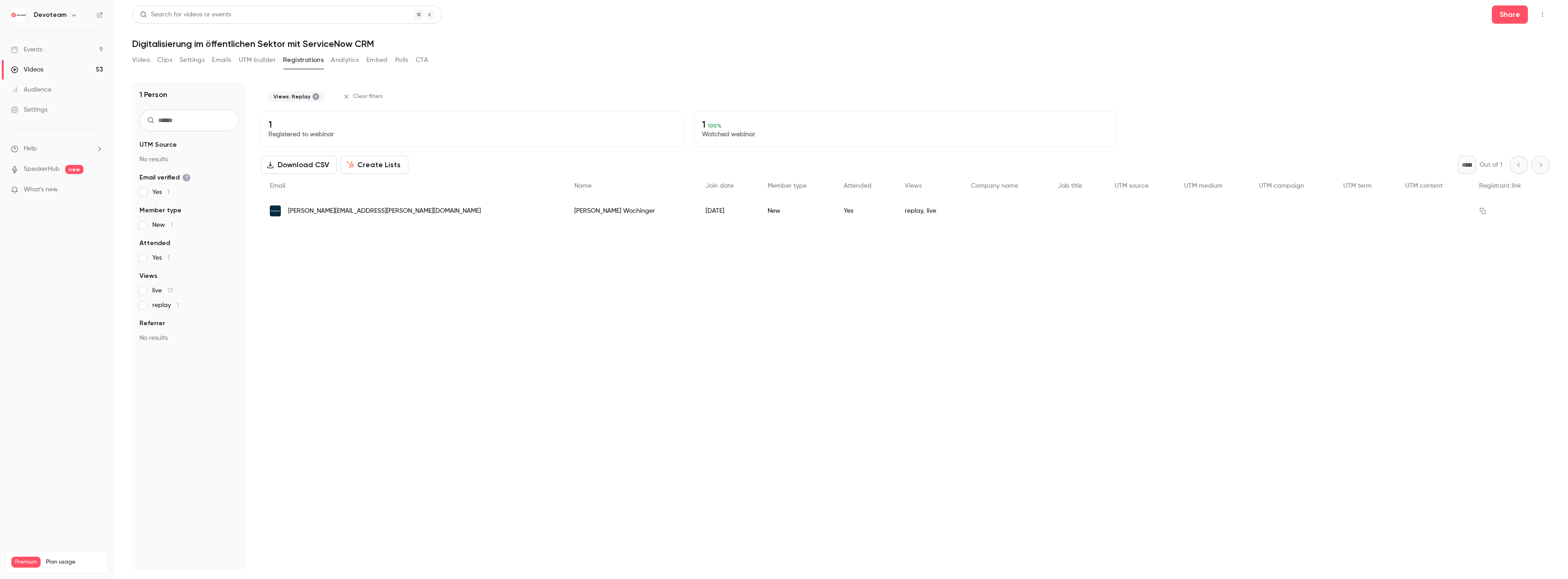
click at [384, 298] on div "Views: Replay Clear filters 1 Registered to webinar 1 100 % Watched webinar Dow…" at bounding box center [906, 326] width 1289 height 488
click at [36, 70] on div "Videos" at bounding box center [27, 70] width 32 height 9
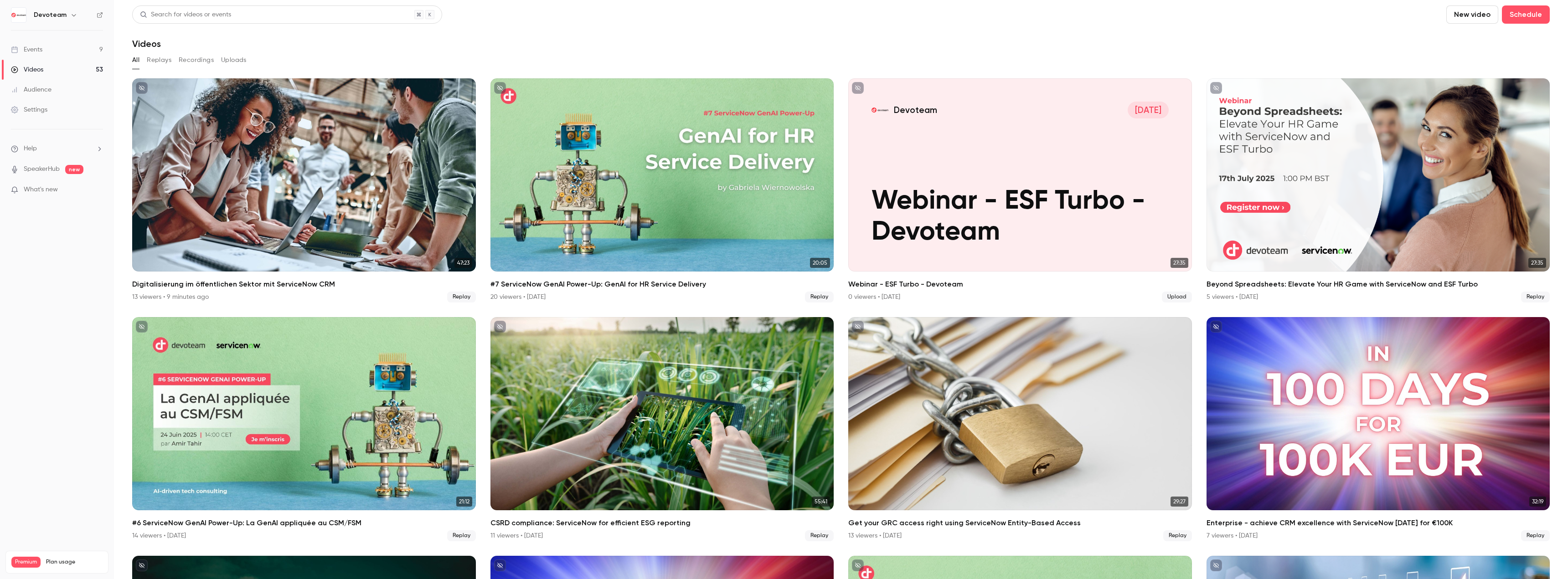
click at [69, 49] on link "Events 9" at bounding box center [57, 50] width 114 height 20
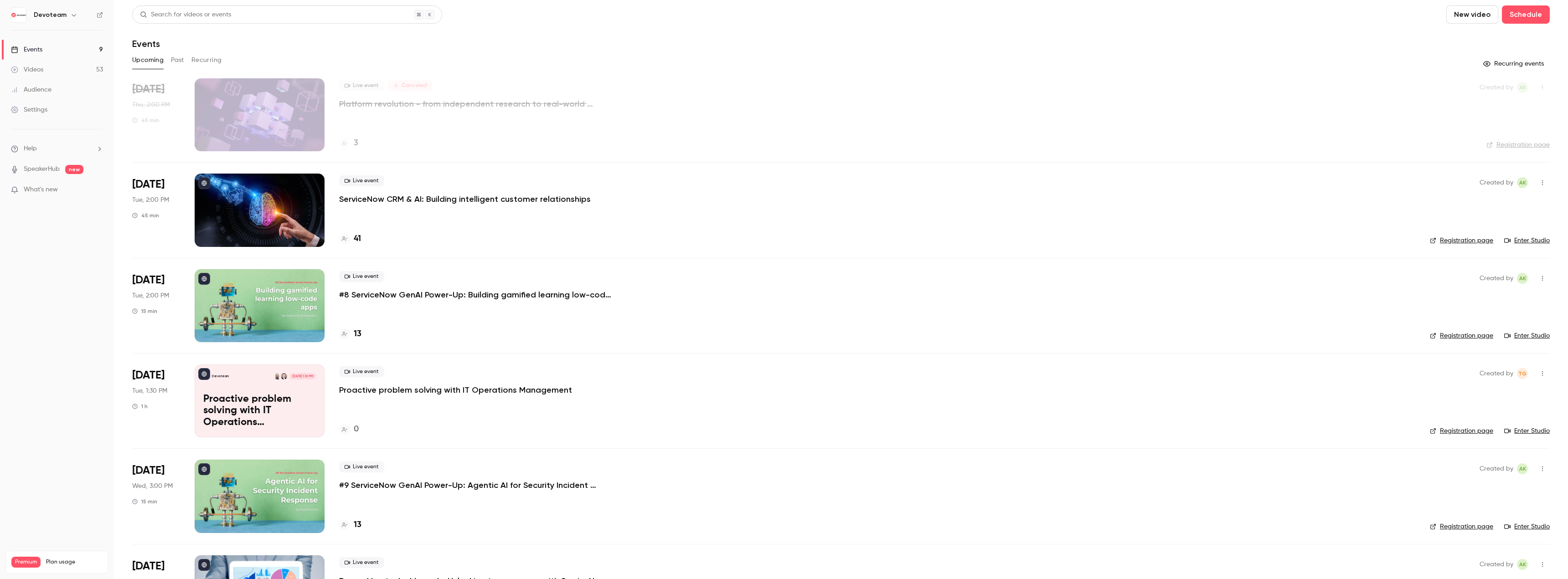
click at [177, 64] on button "Past" at bounding box center [178, 59] width 14 height 14
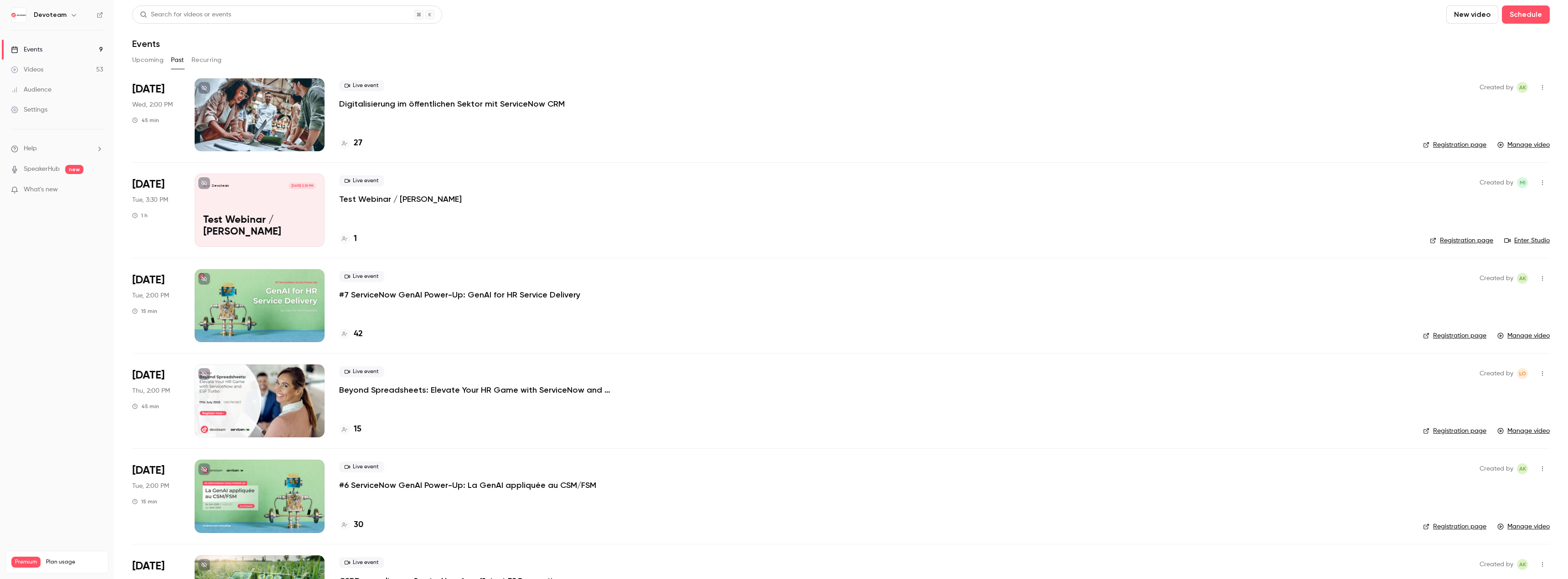
click at [700, 183] on icon "button" at bounding box center [1543, 183] width 8 height 7
click at [700, 298] on div "Delete" at bounding box center [1501, 300] width 70 height 9
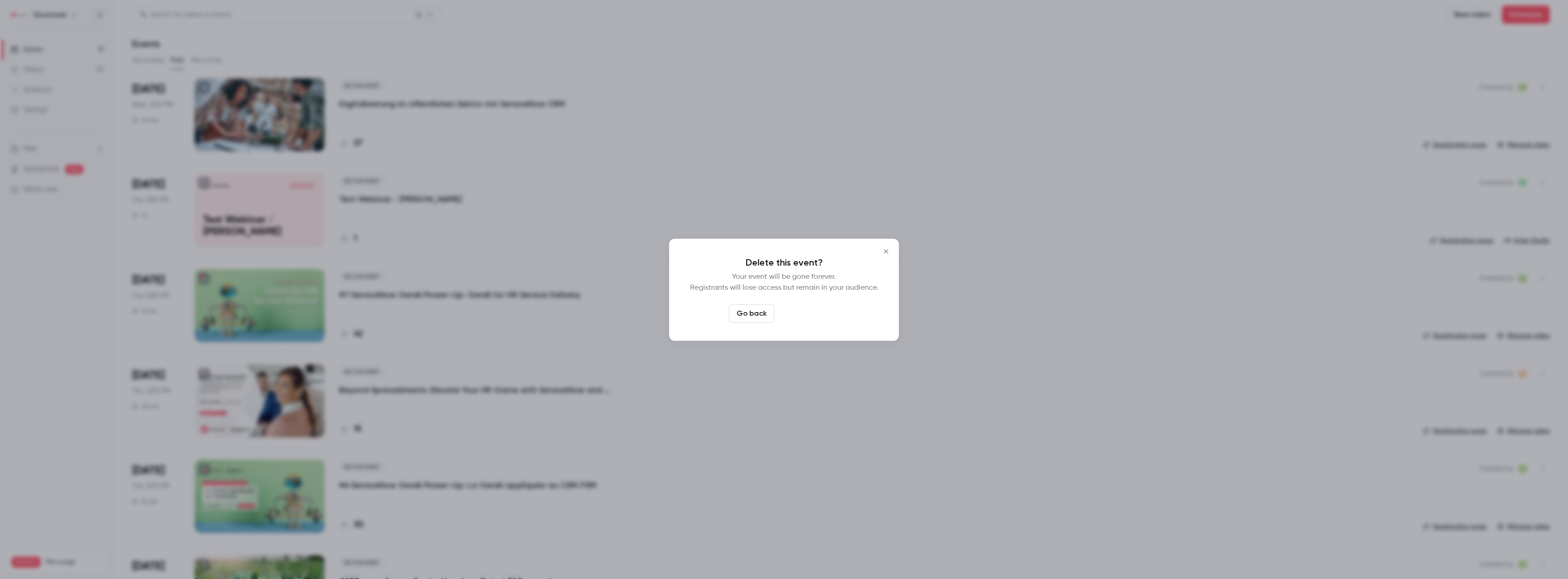
click at [700, 313] on button "Delete event" at bounding box center [809, 314] width 61 height 19
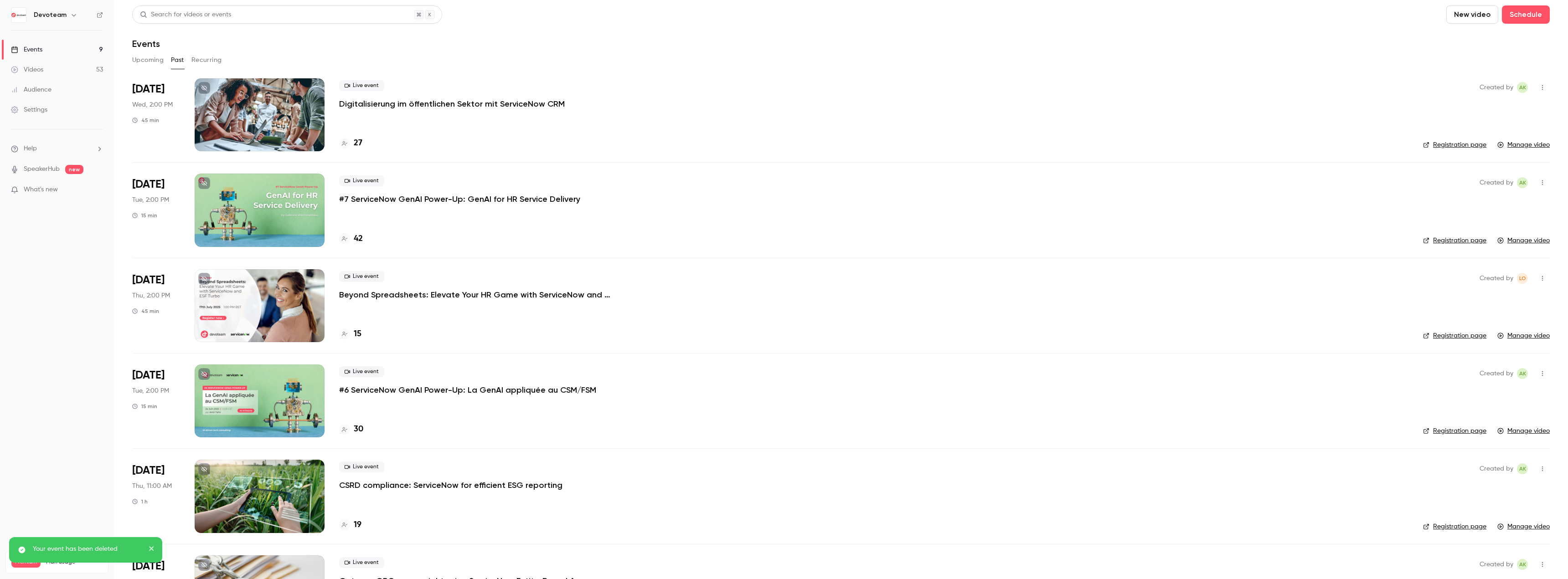
drag, startPoint x: 53, startPoint y: 46, endPoint x: 53, endPoint y: 5, distance: 41.0
click at [53, 45] on link "Events 9" at bounding box center [57, 50] width 114 height 20
